Goal: Task Accomplishment & Management: Use online tool/utility

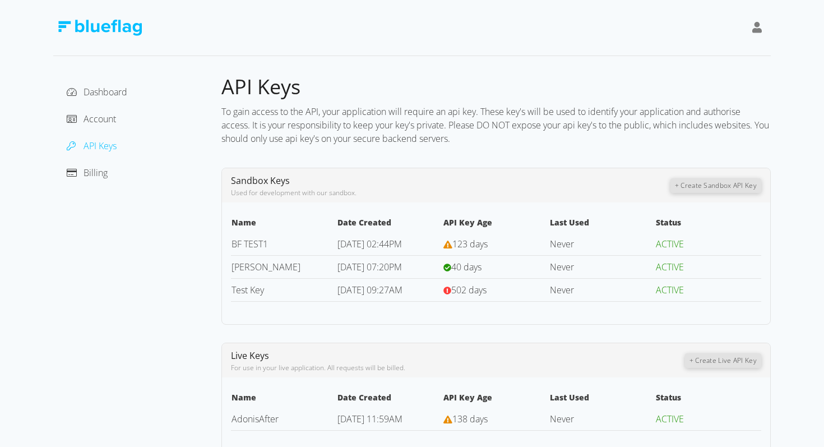
scroll to position [7, 0]
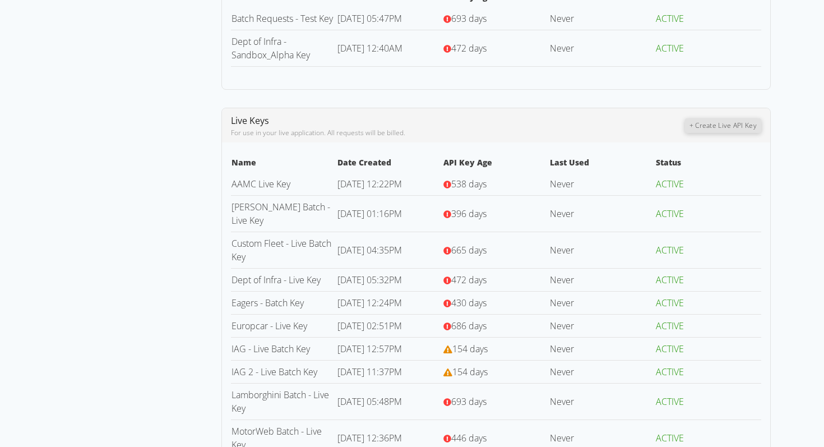
scroll to position [290, 0]
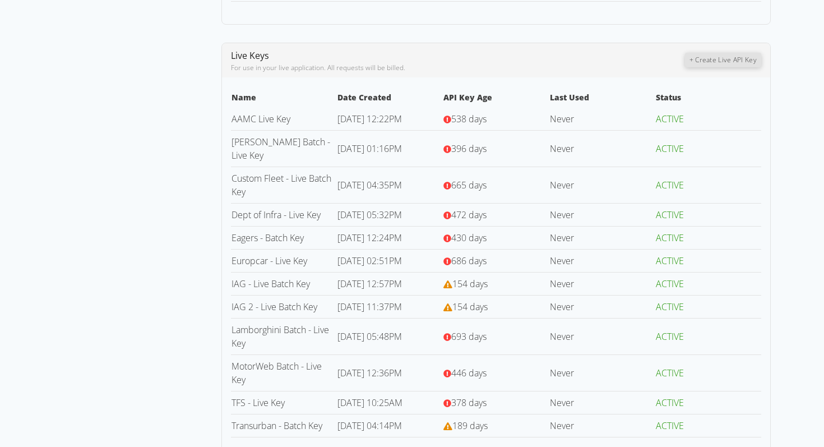
click at [693, 64] on button "+ Create Live API Key" at bounding box center [723, 60] width 76 height 15
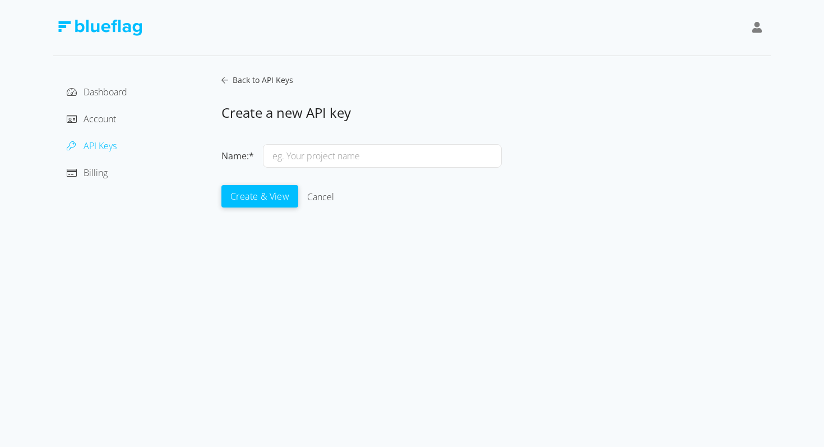
click at [363, 156] on input "text" at bounding box center [382, 156] width 239 height 24
type input "X"
type input "[PERSON_NAME] Batch - Live Key"
click at [260, 193] on button "Create & View" at bounding box center [259, 195] width 77 height 22
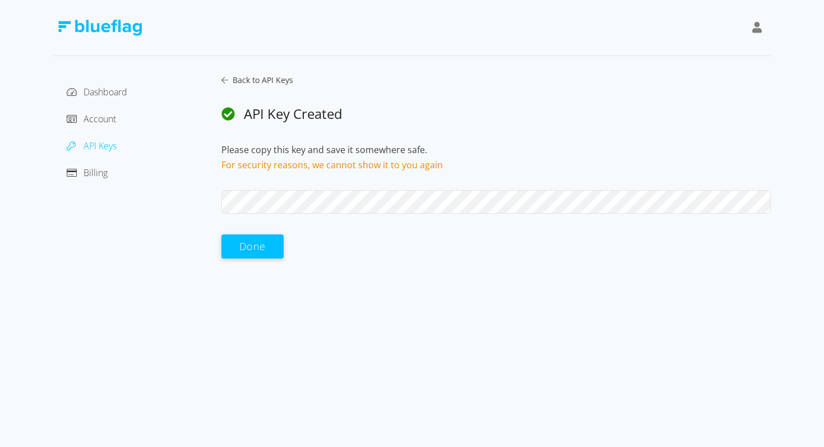
click at [245, 257] on button "Done" at bounding box center [252, 246] width 62 height 24
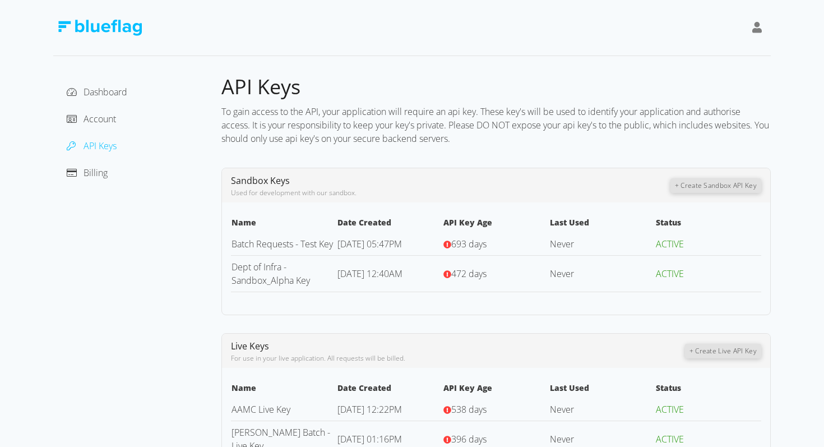
click at [473, 72] on div "Dashboard Account API Keys Billing API Keys To gain access to the API, your app…" at bounding box center [412, 393] width 718 height 787
